Goal: Information Seeking & Learning: Learn about a topic

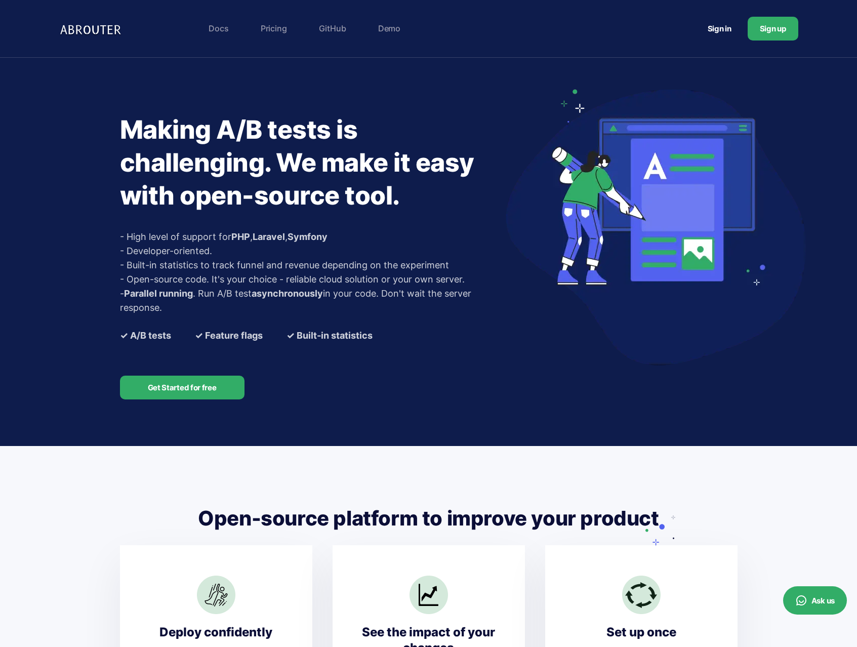
click at [256, 31] on link "Pricing" at bounding box center [274, 28] width 36 height 20
